Goal: Book appointment/travel/reservation

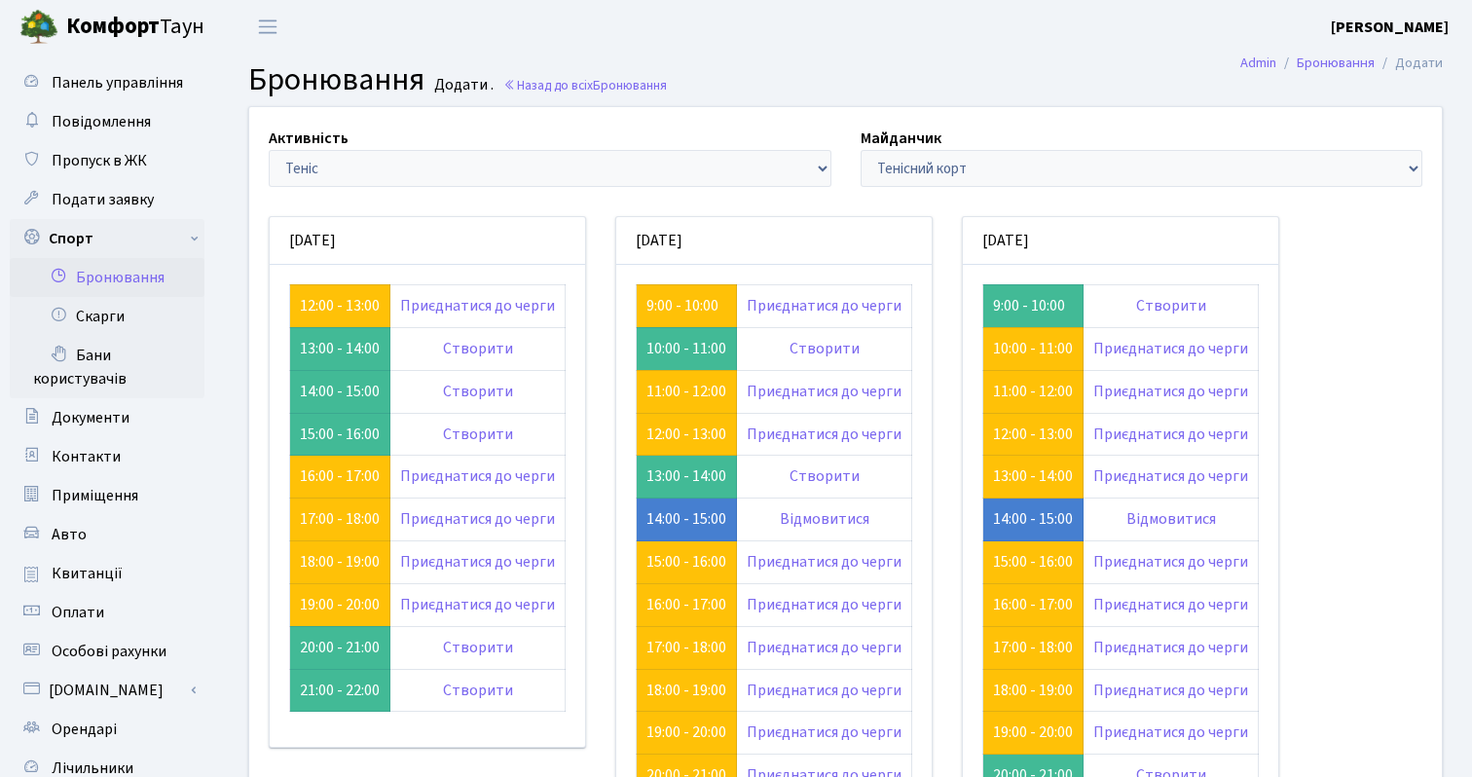
scroll to position [93, 0]
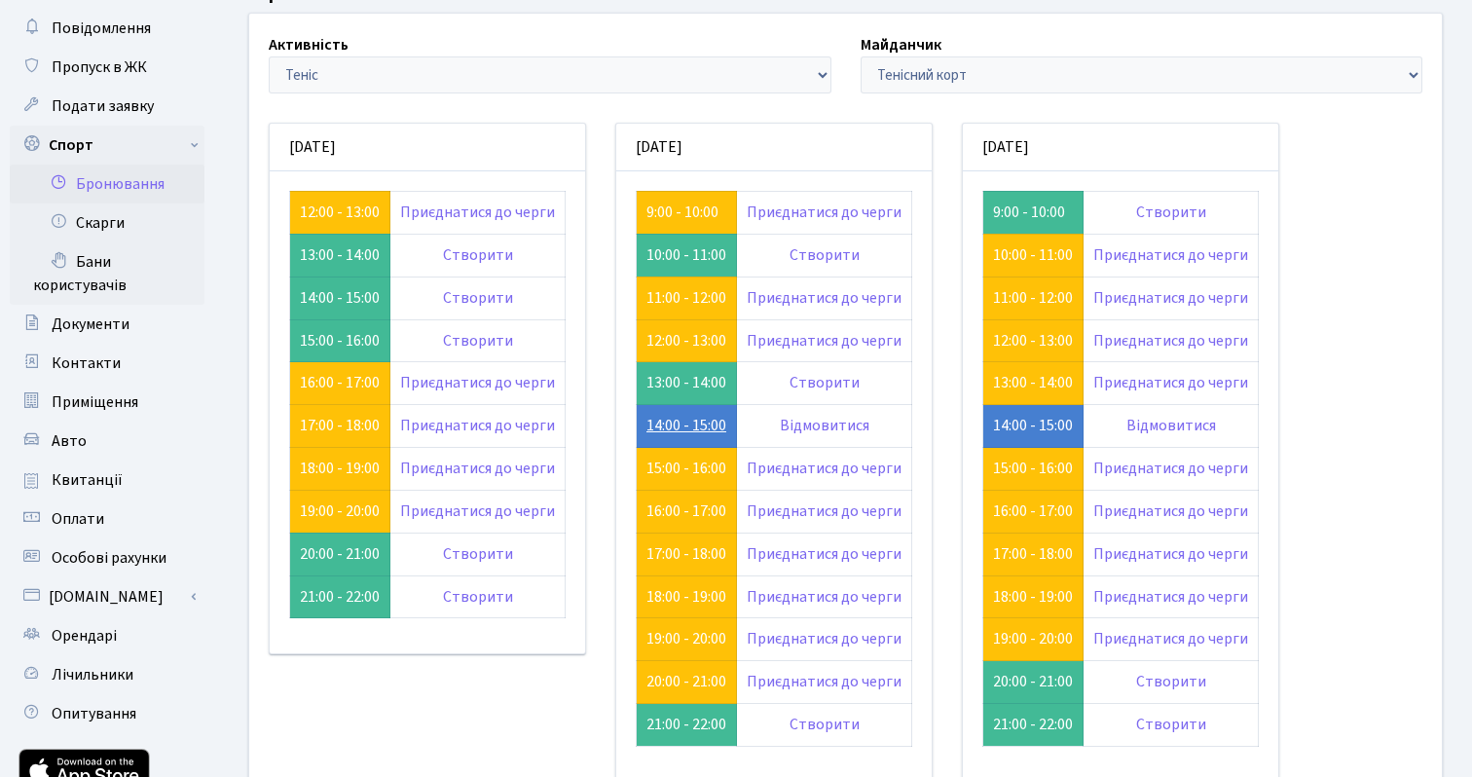
click at [673, 428] on link "14:00 - 15:00" at bounding box center [687, 425] width 80 height 21
click at [670, 471] on link "15:00 - 16:00" at bounding box center [687, 468] width 80 height 21
